Goal: Information Seeking & Learning: Learn about a topic

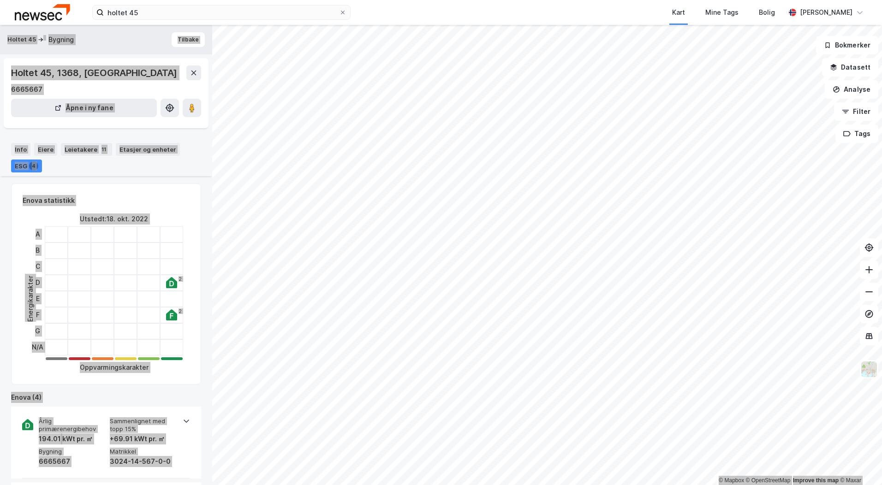
scroll to position [434, 0]
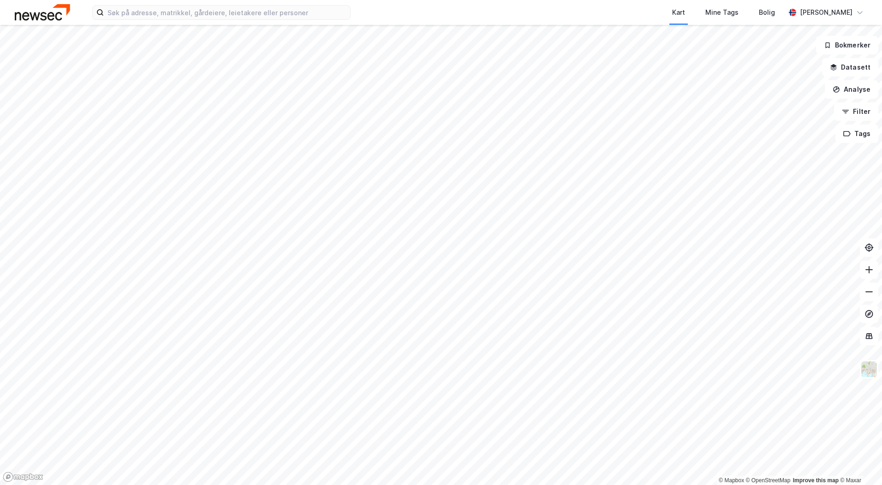
click at [177, 23] on div "Kart Mine Tags Bolig Håvard Myhre" at bounding box center [441, 12] width 882 height 25
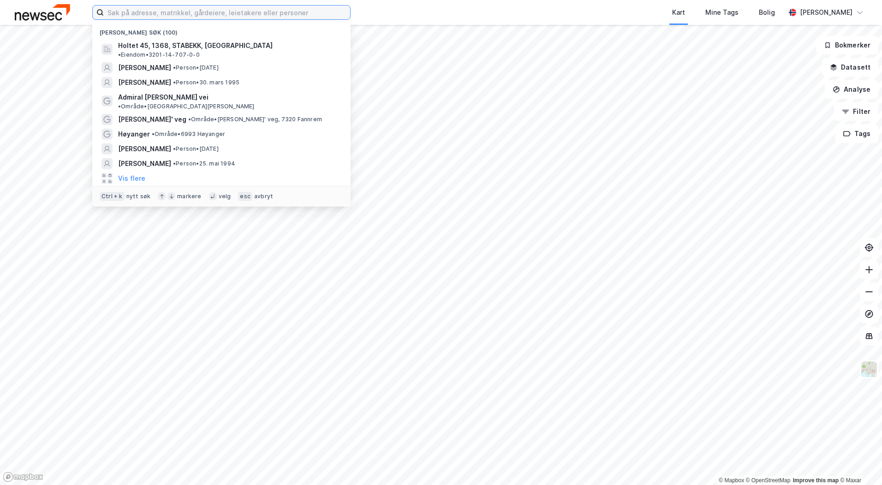
click at [177, 18] on input at bounding box center [227, 13] width 246 height 14
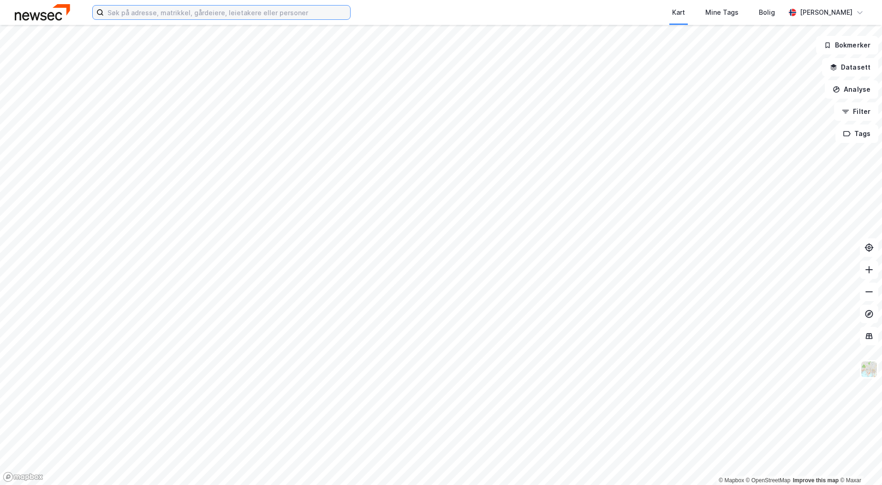
click at [219, 9] on input at bounding box center [227, 13] width 246 height 14
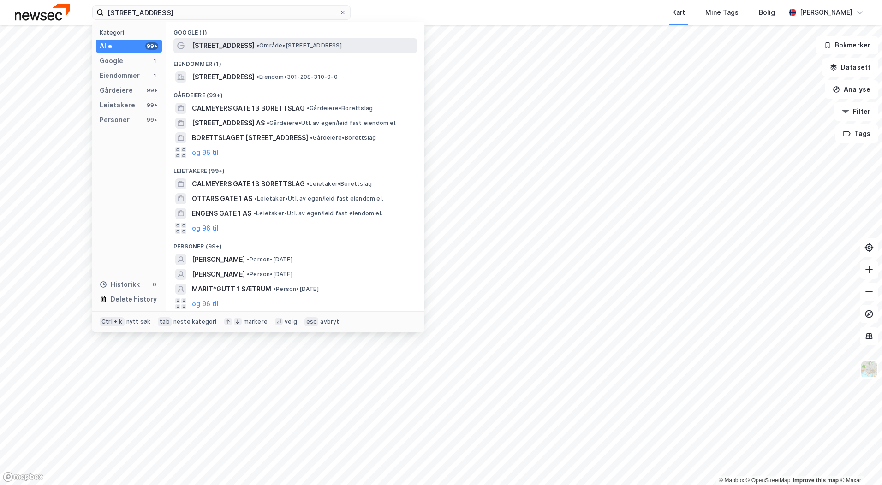
click at [263, 47] on span "• Område • Calmeyers gate 1, 0183 Oslo" at bounding box center [298, 45] width 85 height 7
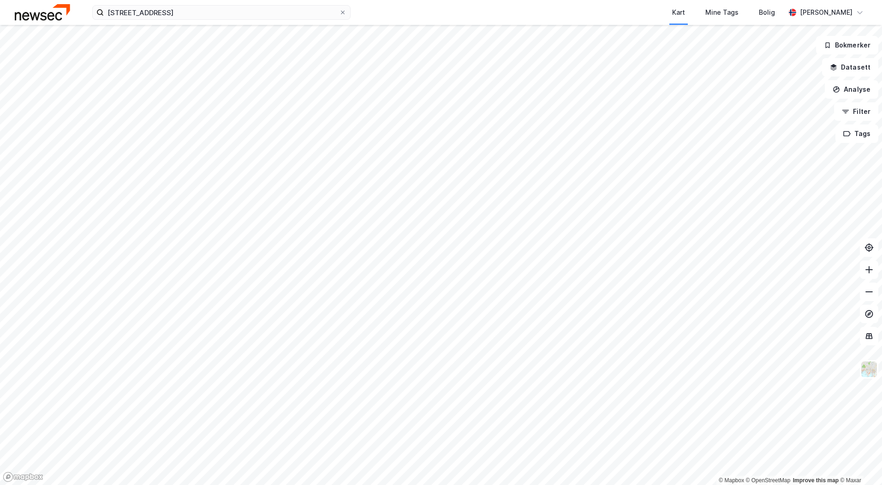
click at [172, 21] on div "calmeyers gate 1 Kart Mine Tags Bolig Håvard Myhre" at bounding box center [441, 12] width 882 height 25
click at [172, 13] on input "calmeyers gate 1" at bounding box center [221, 13] width 235 height 14
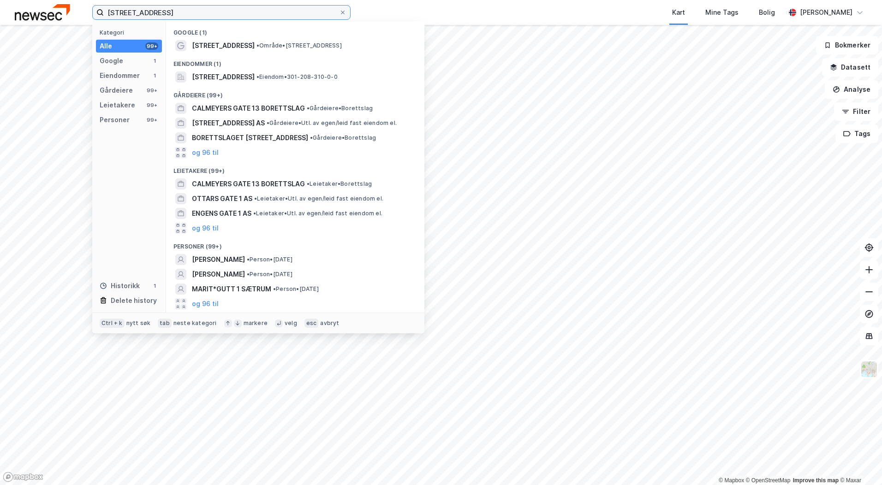
click at [172, 12] on input "calmeyers gate 1" at bounding box center [221, 13] width 235 height 14
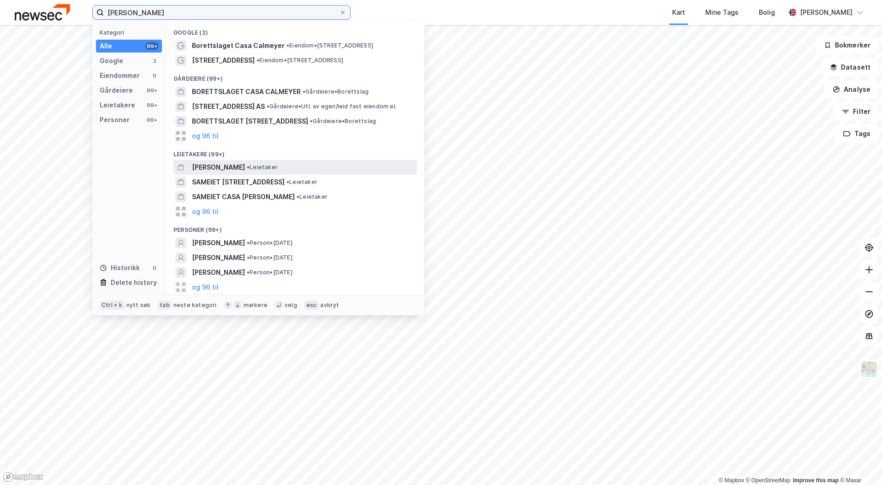
type input "sameiet calmeyer"
click at [297, 166] on div "SAMEIET CALMEYER • Leietaker" at bounding box center [303, 167] width 223 height 11
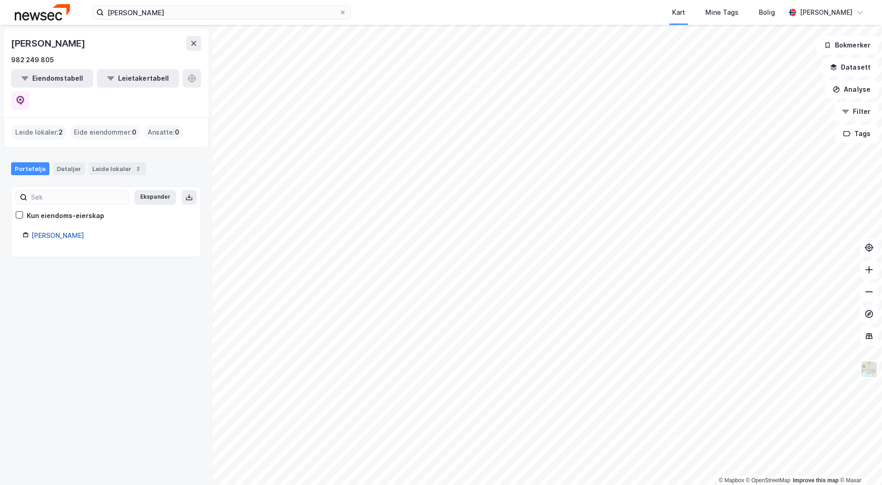
click at [69, 231] on link "Sameiet Calmeyer" at bounding box center [57, 235] width 53 height 8
click at [106, 162] on div "Leide lokaler 2" at bounding box center [118, 168] width 58 height 13
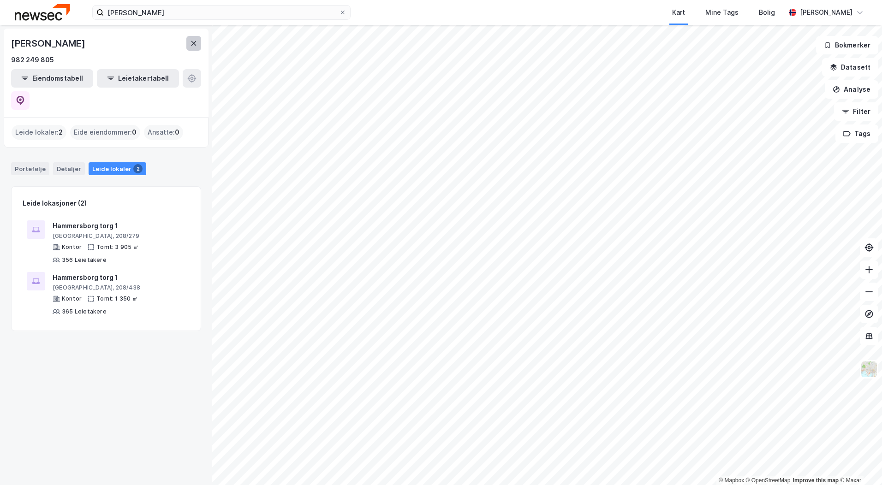
click at [194, 46] on icon at bounding box center [193, 43] width 7 height 7
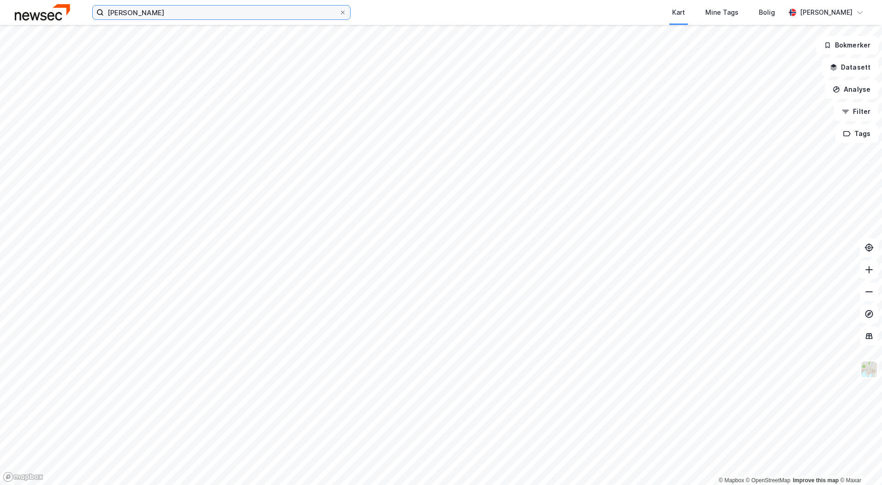
click at [180, 18] on input "sameiet calmeyer" at bounding box center [221, 13] width 235 height 14
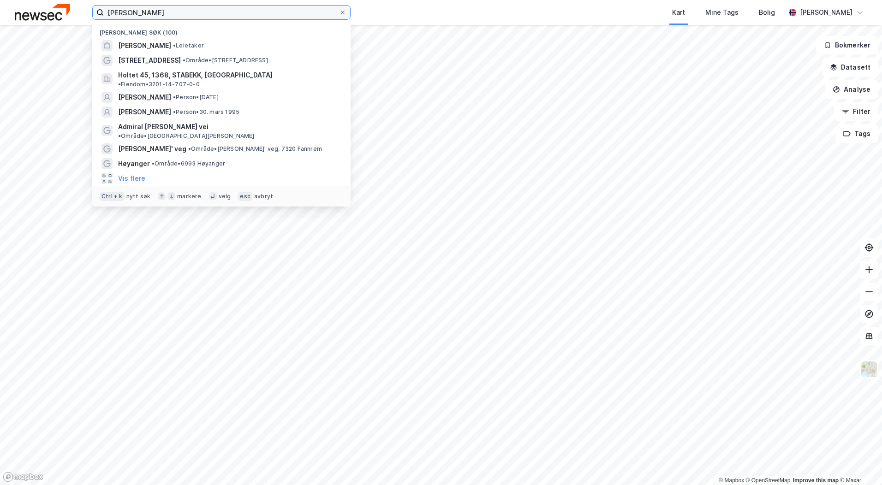
click at [180, 18] on input "sameiet calmeyer" at bounding box center [221, 13] width 235 height 14
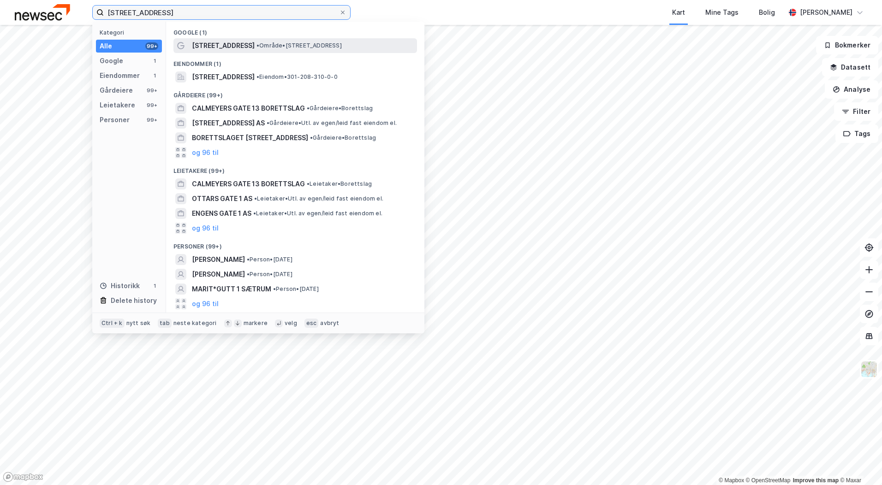
type input "calmeyers gate 1"
click at [232, 47] on span "Calmeyers gate 1" at bounding box center [223, 45] width 63 height 11
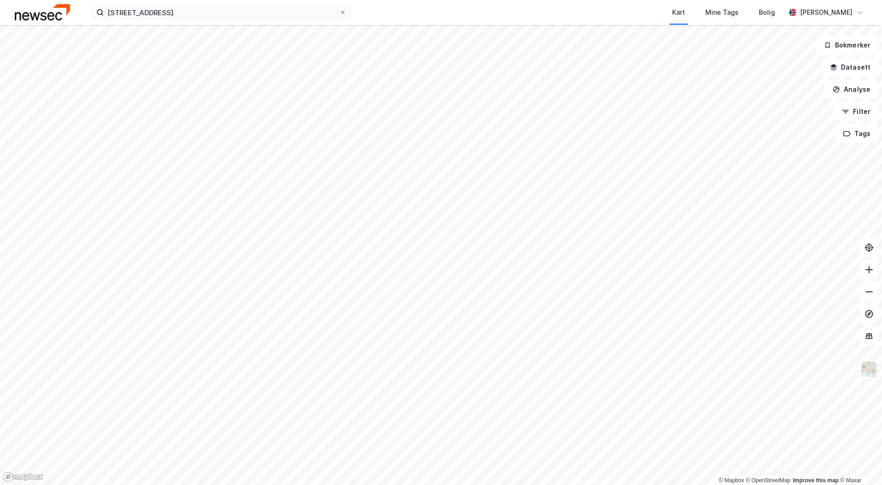
click at [401, 8] on div "Kart Mine Tags Bolig" at bounding box center [590, 12] width 390 height 25
